Goal: Find specific page/section: Find specific page/section

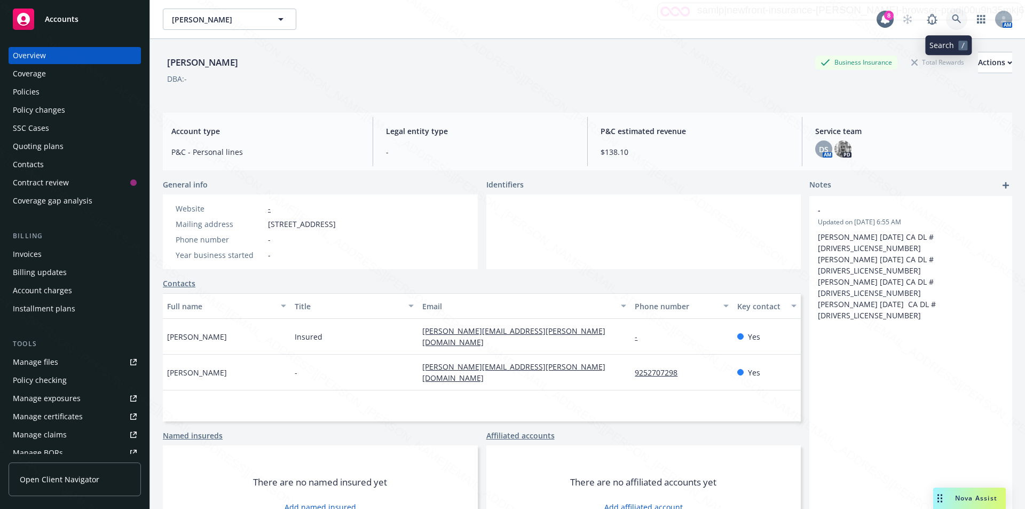
click at [952, 17] on icon at bounding box center [956, 18] width 9 height 9
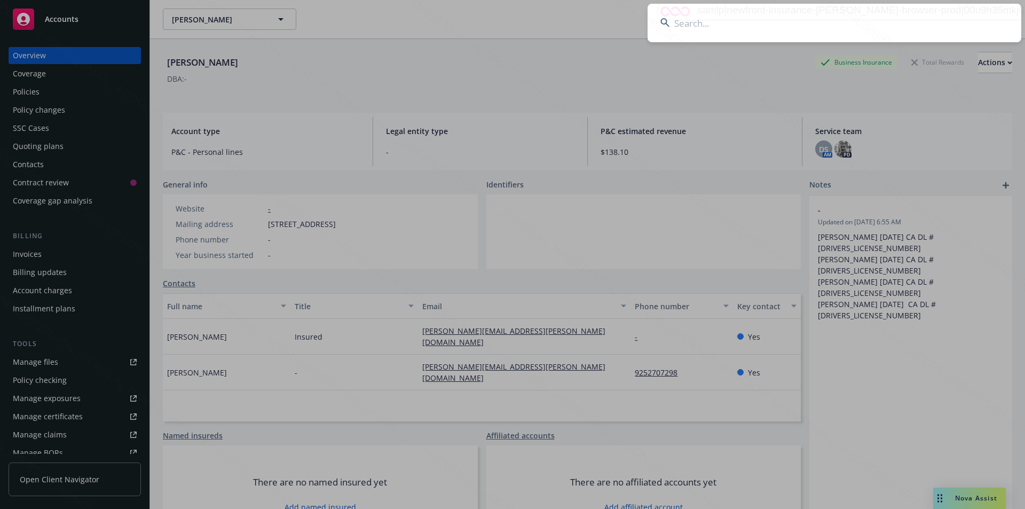
click at [748, 28] on input at bounding box center [835, 23] width 374 height 38
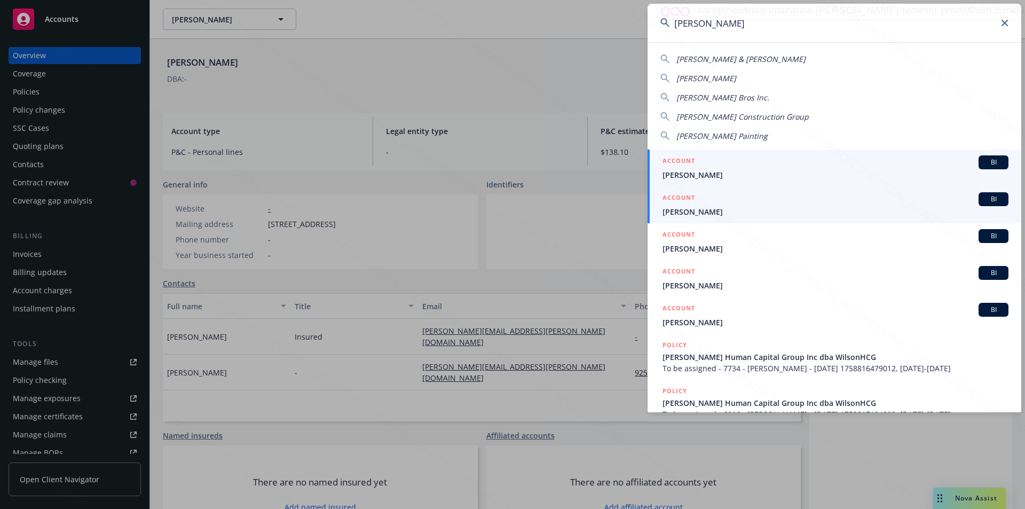
type input "[PERSON_NAME]"
click at [698, 214] on span "[PERSON_NAME]" at bounding box center [836, 211] width 346 height 11
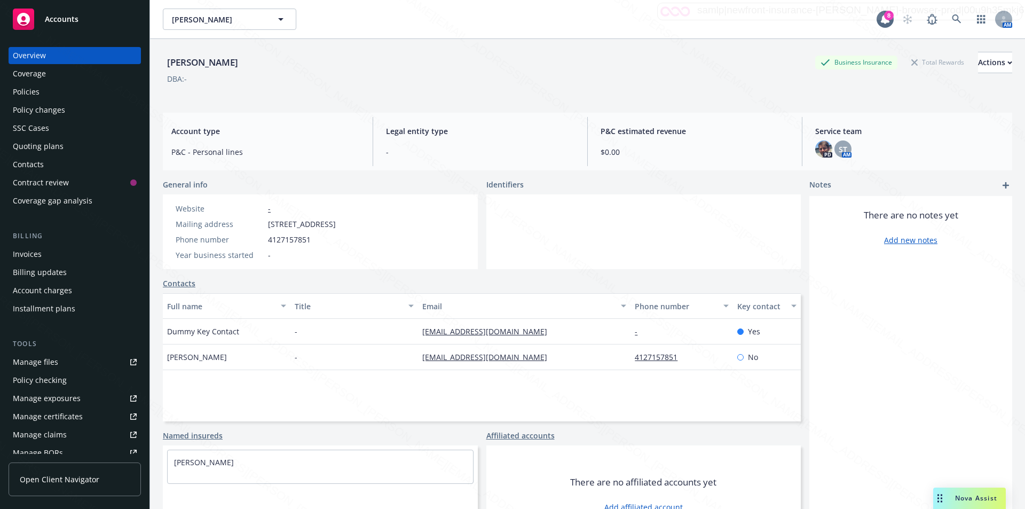
click at [27, 90] on div "Policies" at bounding box center [26, 91] width 27 height 17
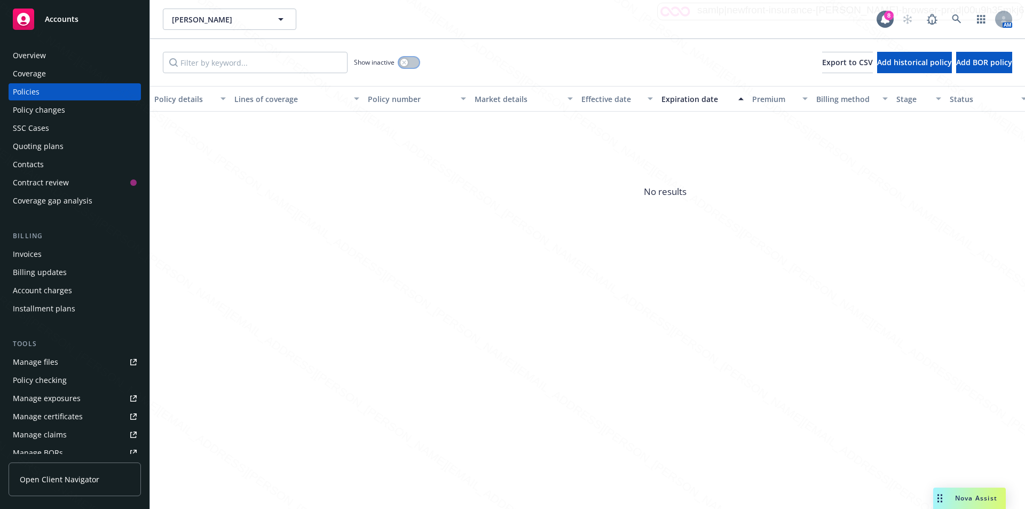
click at [406, 61] on icon "button" at bounding box center [404, 62] width 4 height 4
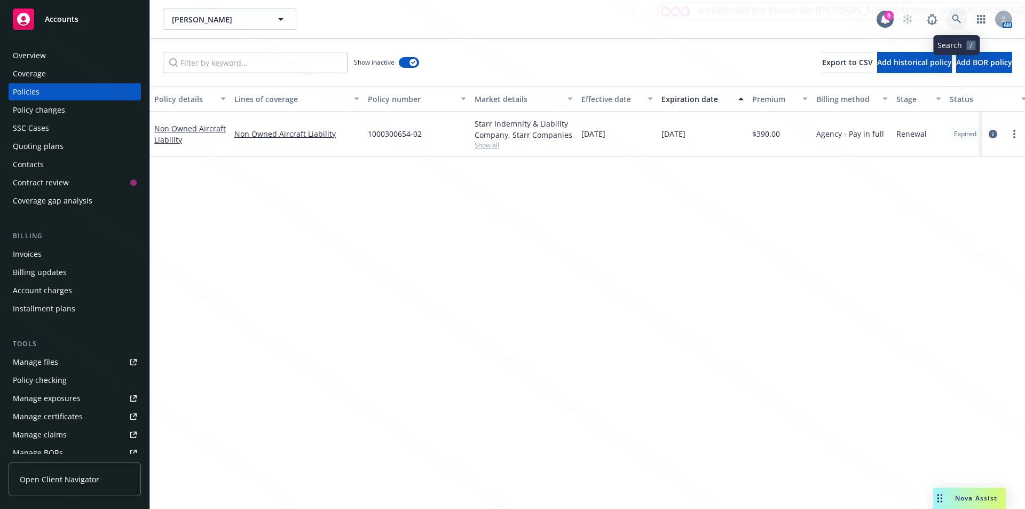
click at [956, 20] on icon at bounding box center [956, 18] width 9 height 9
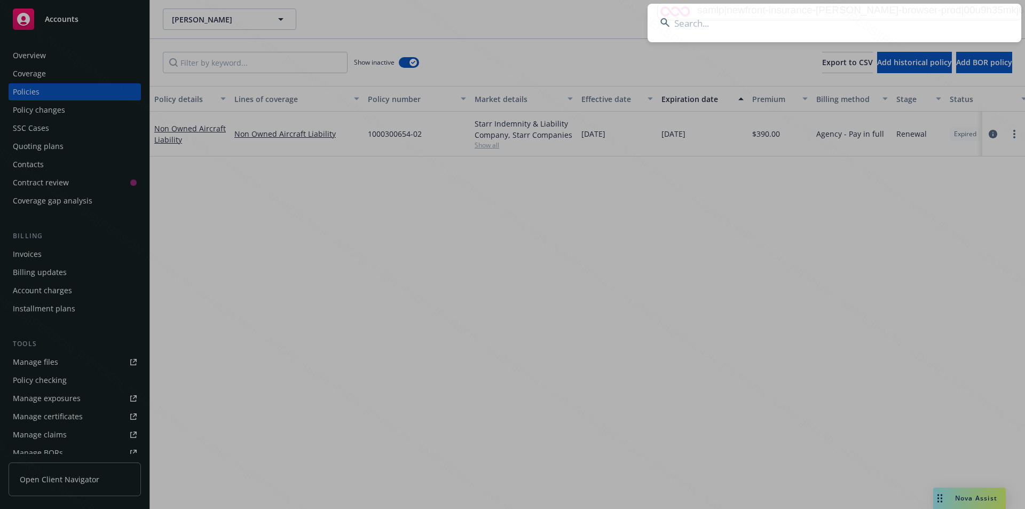
click at [714, 27] on input at bounding box center [835, 23] width 374 height 38
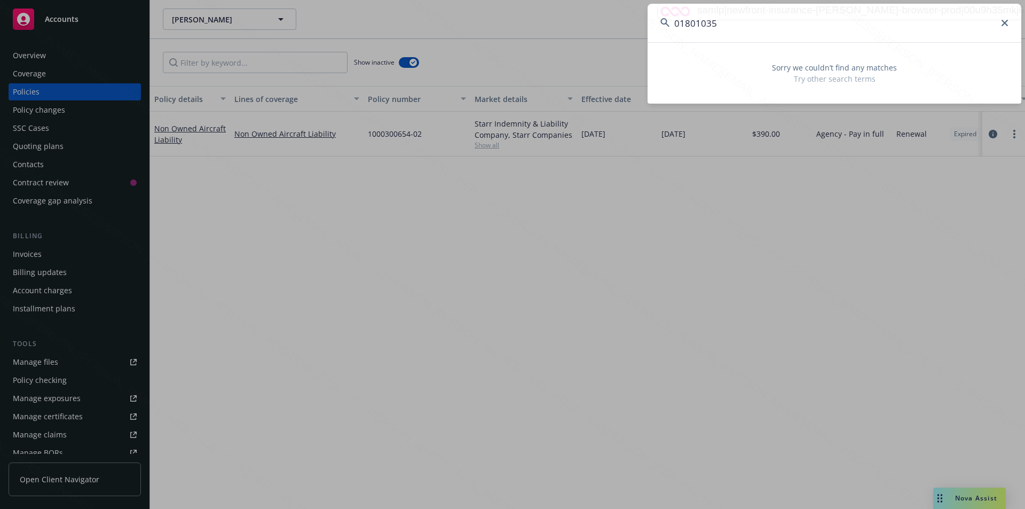
drag, startPoint x: 722, startPoint y: 25, endPoint x: 656, endPoint y: 30, distance: 67.0
click at [656, 30] on input "01801035" at bounding box center [835, 23] width 374 height 38
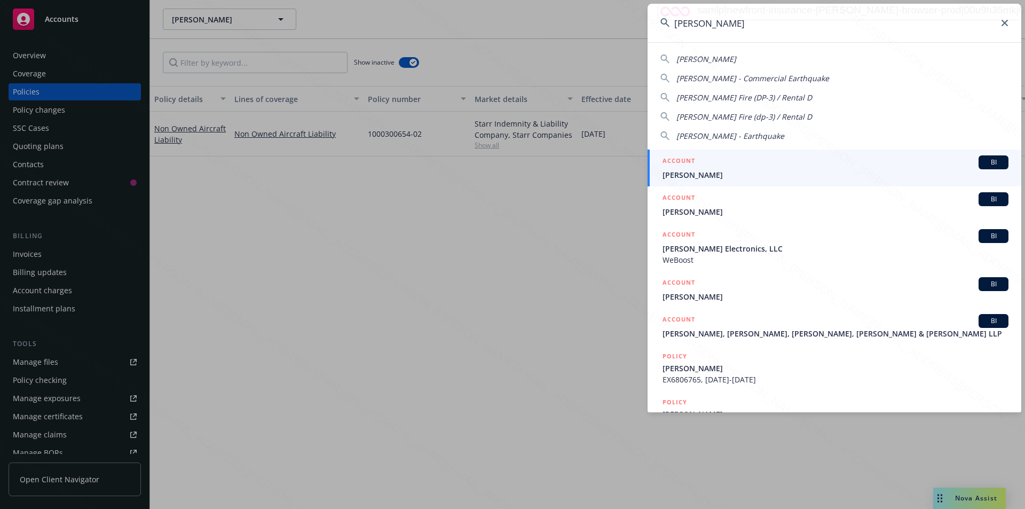
type input "[PERSON_NAME]"
click at [795, 176] on span "[PERSON_NAME]" at bounding box center [836, 174] width 346 height 11
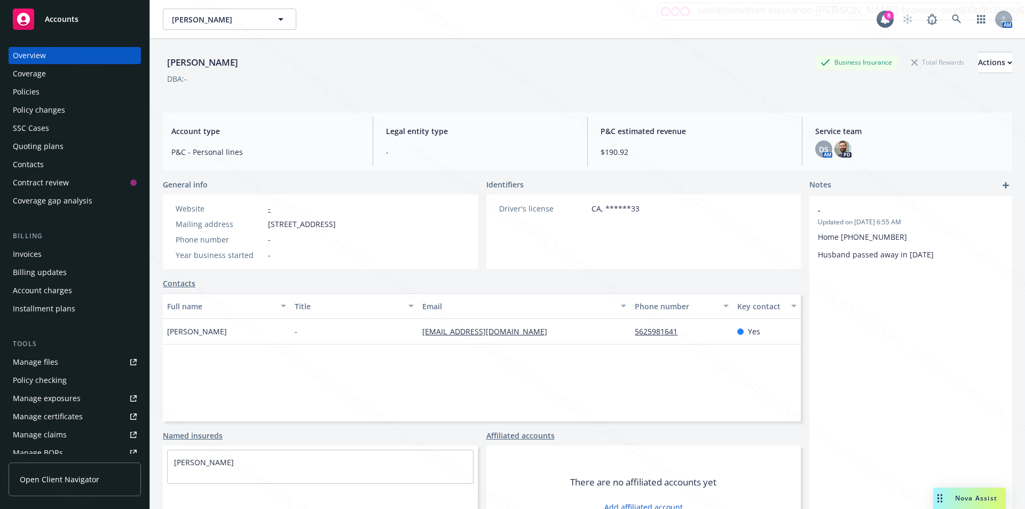
click at [40, 58] on div "Overview" at bounding box center [29, 55] width 33 height 17
click at [33, 92] on div "Policies" at bounding box center [26, 91] width 27 height 17
